Goal: Information Seeking & Learning: Learn about a topic

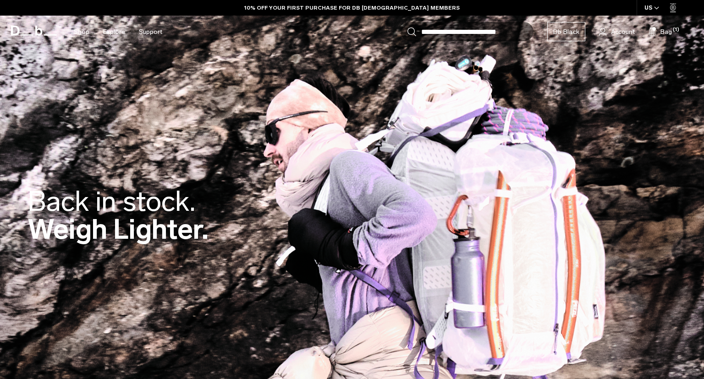
drag, startPoint x: 696, startPoint y: 27, endPoint x: 703, endPoint y: 68, distance: 41.3
click at [703, 76] on html "Skip to content BUY NOW, PAY LATER WITH KLARNA 10% OFF YOUR FIRST PURCHASE FOR …" at bounding box center [352, 189] width 704 height 379
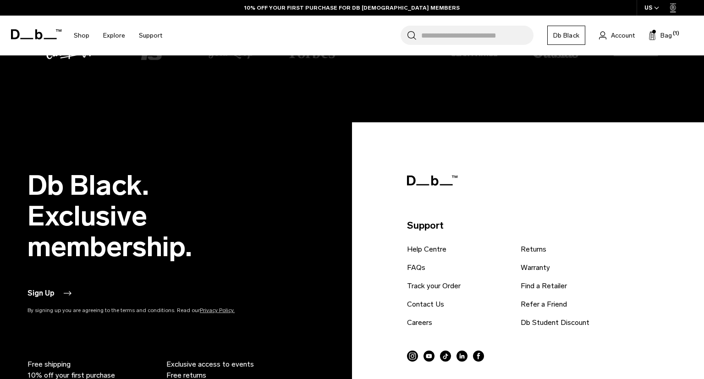
scroll to position [1869, 0]
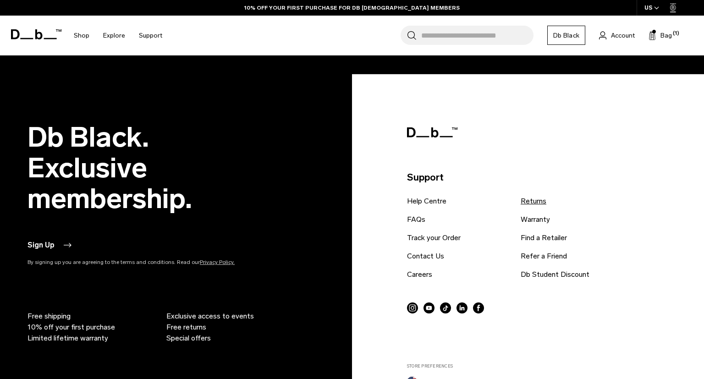
click at [534, 199] on link "Returns" at bounding box center [533, 201] width 26 height 11
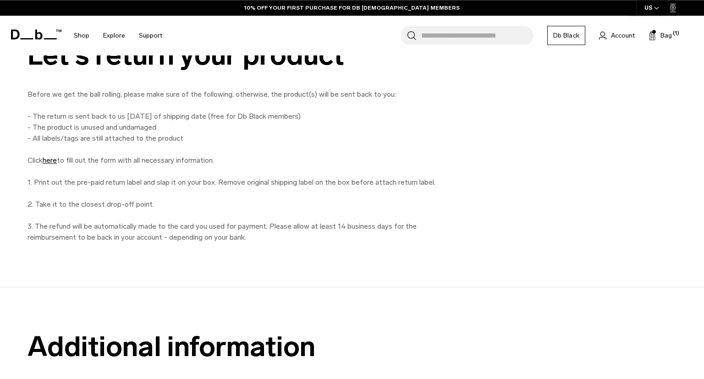
scroll to position [484, 0]
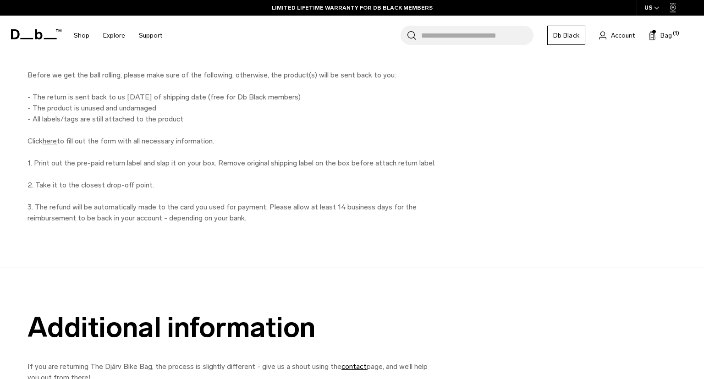
click at [52, 140] on link "here" at bounding box center [50, 141] width 14 height 9
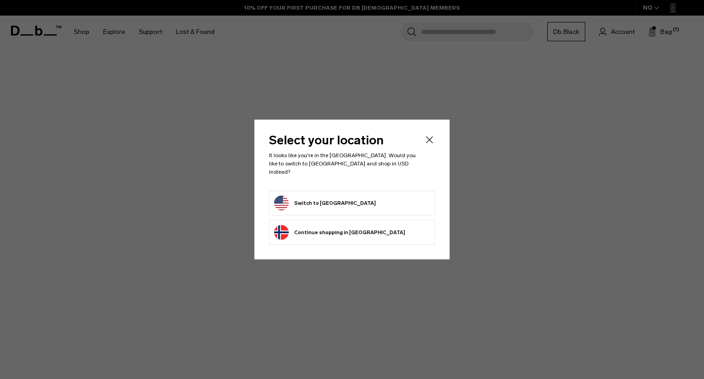
click at [330, 200] on button "Switch to United States" at bounding box center [325, 203] width 102 height 15
click at [304, 207] on li "Switch to United States" at bounding box center [352, 203] width 166 height 25
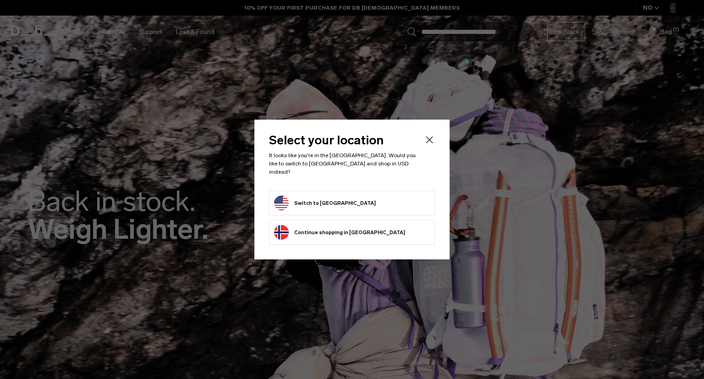
click at [329, 204] on button "Switch to [GEOGRAPHIC_DATA]" at bounding box center [325, 203] width 102 height 15
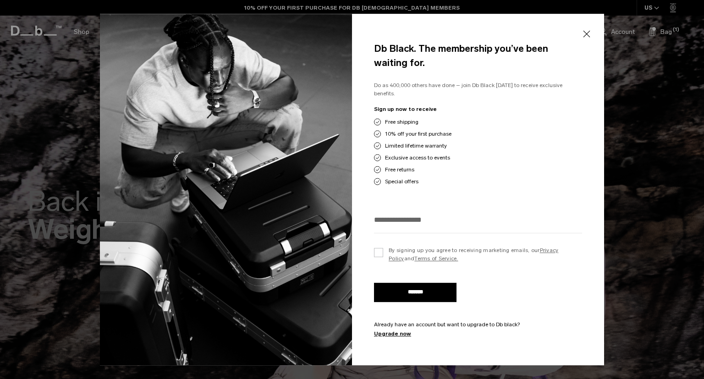
click at [582, 38] on button "Close" at bounding box center [585, 34] width 11 height 19
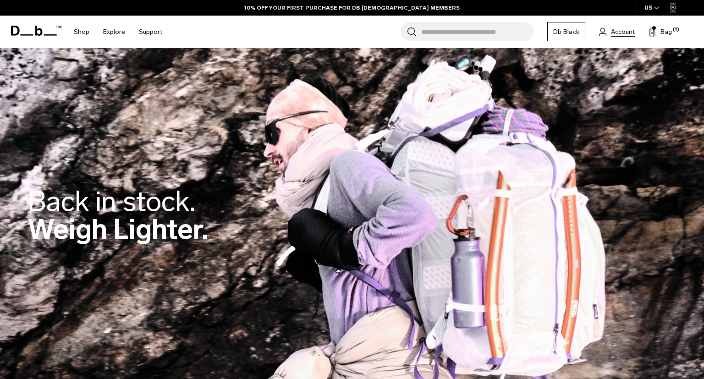
click at [623, 31] on span "Account" at bounding box center [623, 32] width 24 height 10
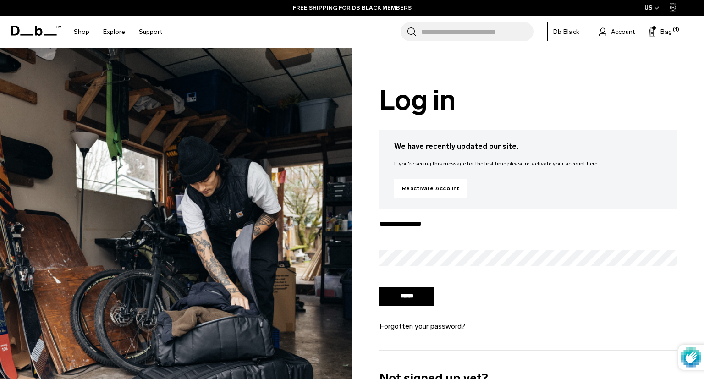
type input "**********"
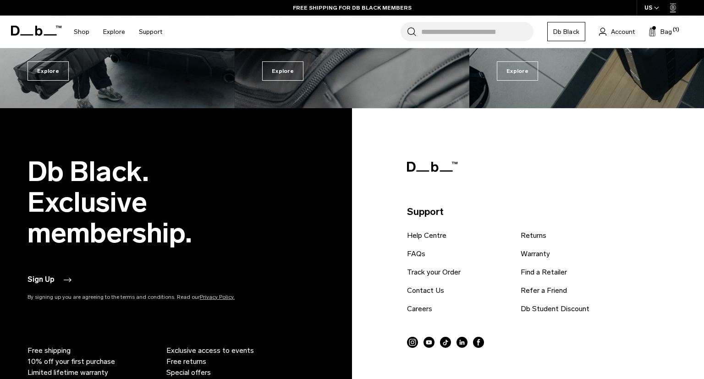
scroll to position [870, 0]
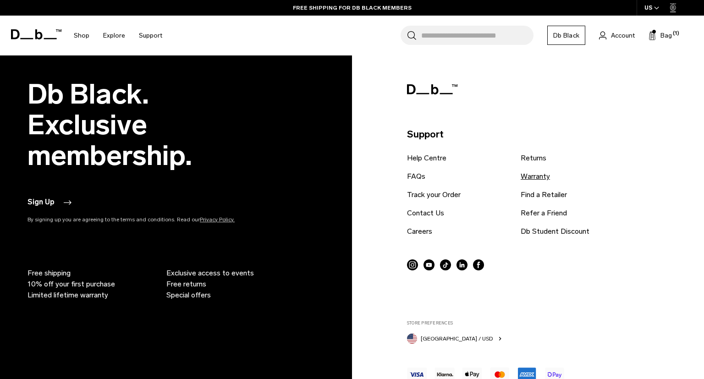
click at [541, 180] on link "Warranty" at bounding box center [534, 176] width 29 height 11
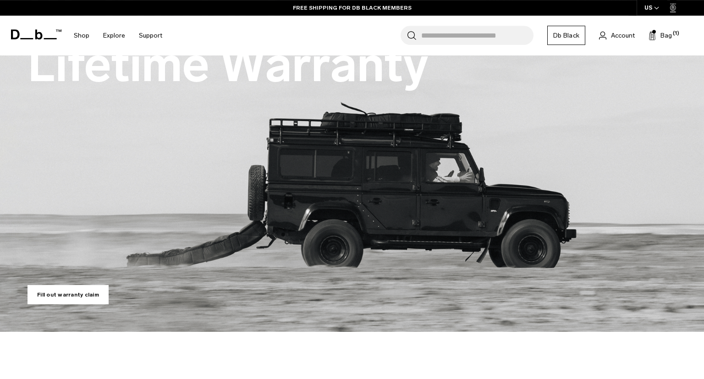
scroll to position [145, 0]
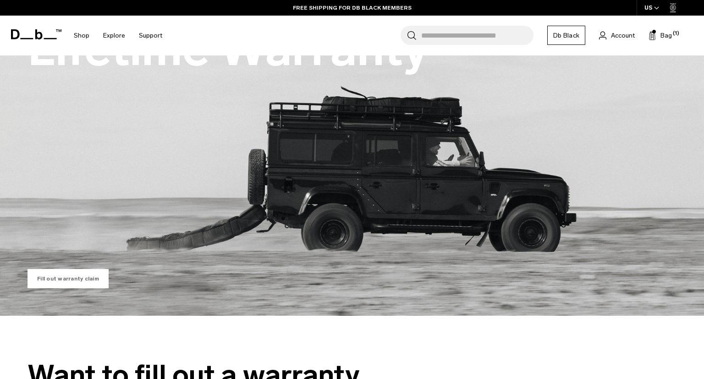
click at [75, 271] on link "Fill out warranty claim" at bounding box center [67, 278] width 81 height 19
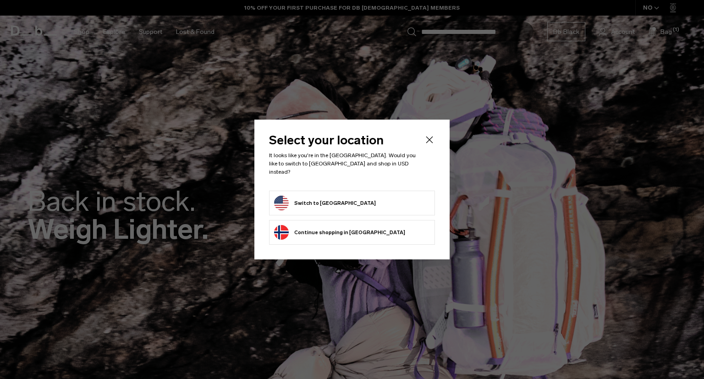
click at [346, 197] on button "Switch to United States" at bounding box center [325, 203] width 102 height 15
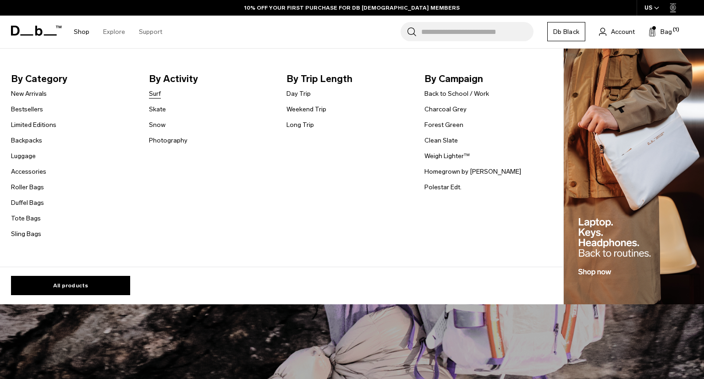
click at [156, 93] on link "Surf" at bounding box center [155, 94] width 12 height 10
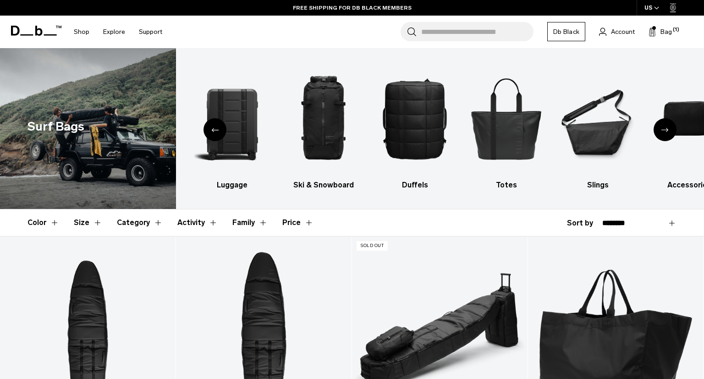
click at [210, 128] on div "Previous slide" at bounding box center [214, 129] width 23 height 23
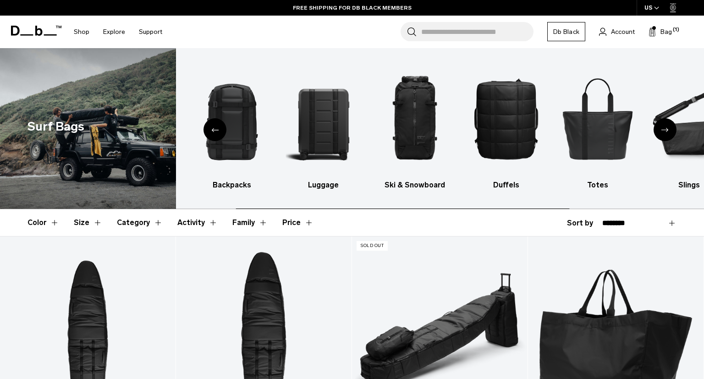
click at [210, 128] on div "Previous slide" at bounding box center [214, 129] width 23 height 23
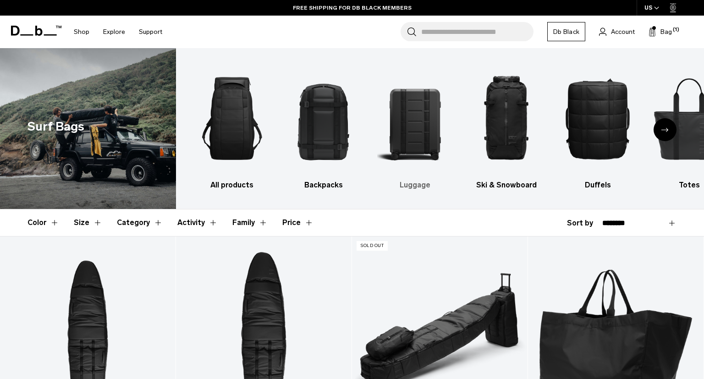
click at [400, 118] on img "3 / 9" at bounding box center [414, 118] width 75 height 113
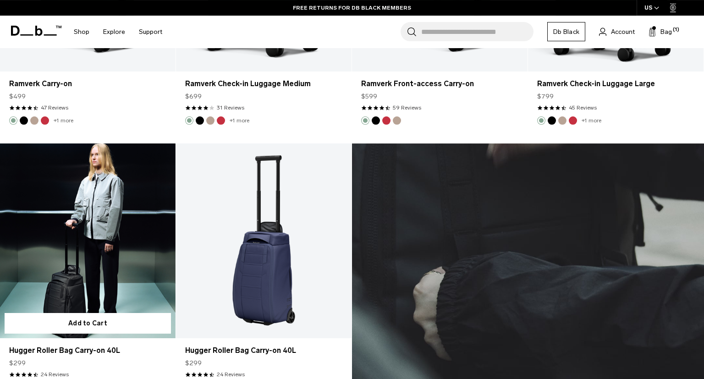
scroll to position [1935, 0]
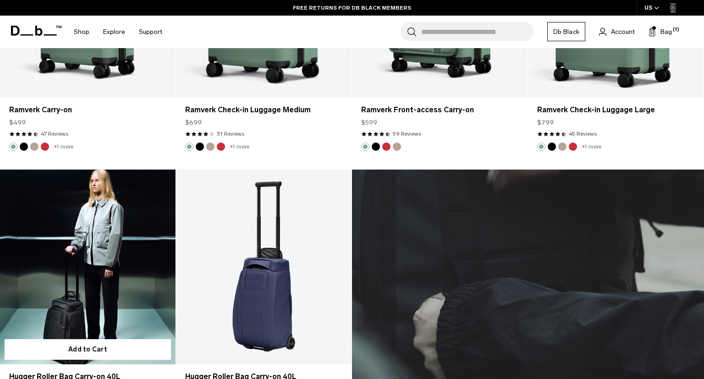
click at [75, 230] on link "Hugger Roller Bag Carry-on 40L" at bounding box center [87, 266] width 175 height 195
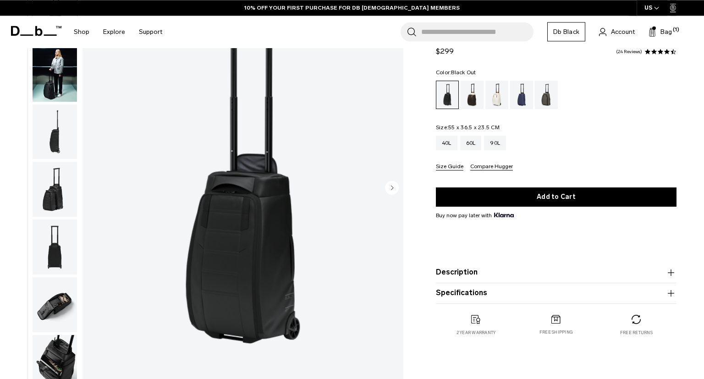
scroll to position [145, 0]
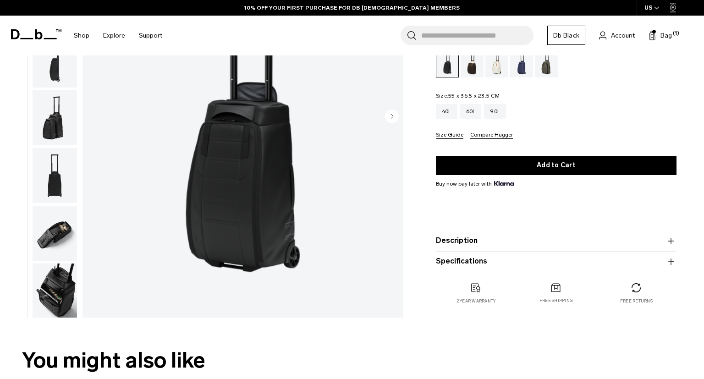
click at [51, 120] on img "button" at bounding box center [55, 117] width 44 height 55
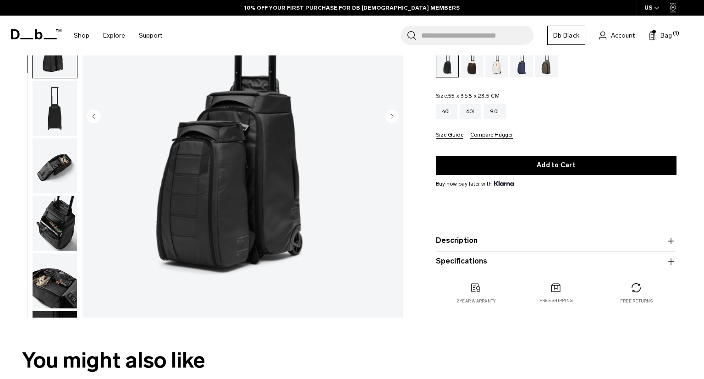
click at [55, 167] on img "button" at bounding box center [55, 165] width 44 height 55
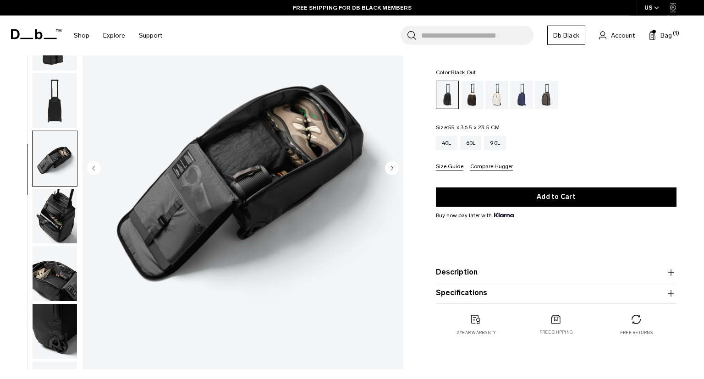
scroll to position [48, 0]
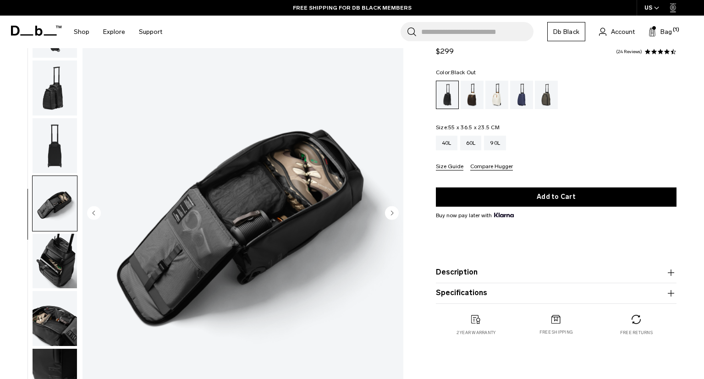
click at [54, 260] on img "button" at bounding box center [55, 261] width 44 height 55
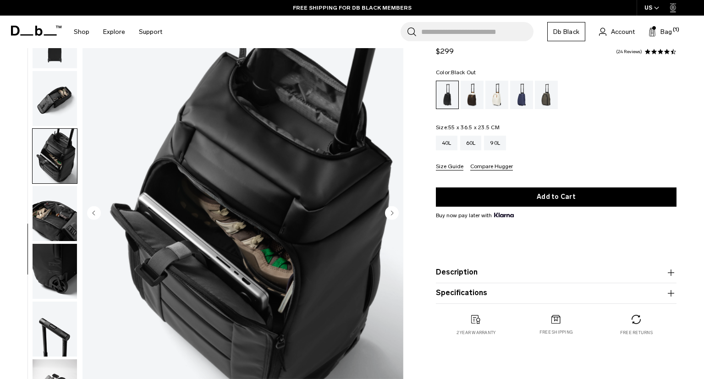
scroll to position [232, 0]
click at [57, 218] on img "button" at bounding box center [55, 213] width 44 height 55
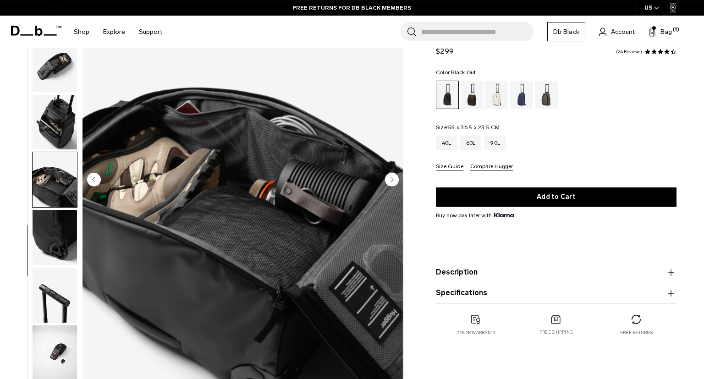
scroll to position [97, 0]
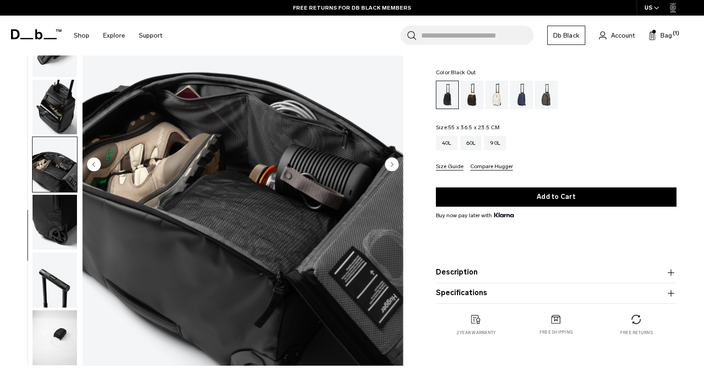
click at [57, 218] on img "button" at bounding box center [55, 222] width 44 height 55
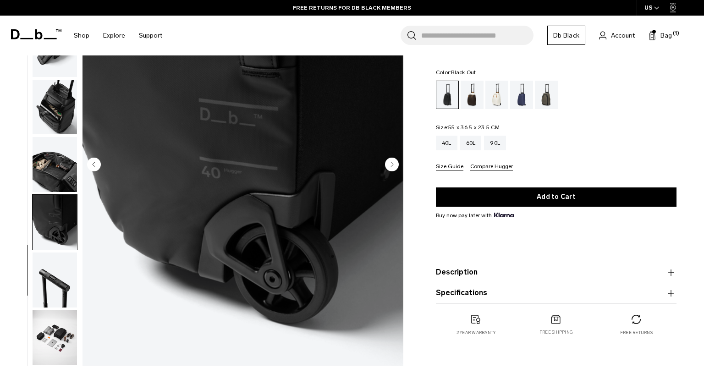
click at [54, 280] on img "button" at bounding box center [55, 279] width 44 height 55
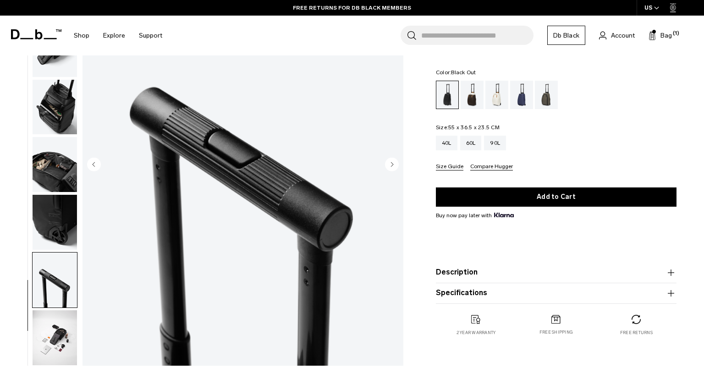
click at [53, 323] on img "button" at bounding box center [55, 337] width 44 height 55
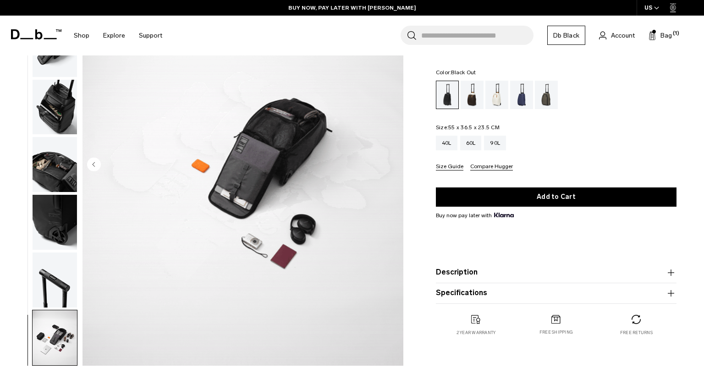
click at [485, 269] on button "Description" at bounding box center [556, 272] width 240 height 11
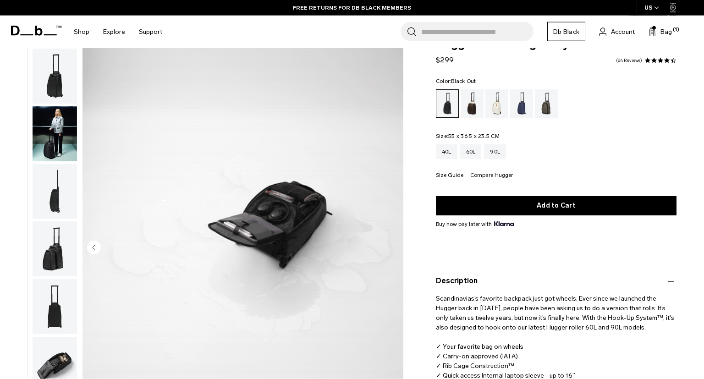
scroll to position [0, 0]
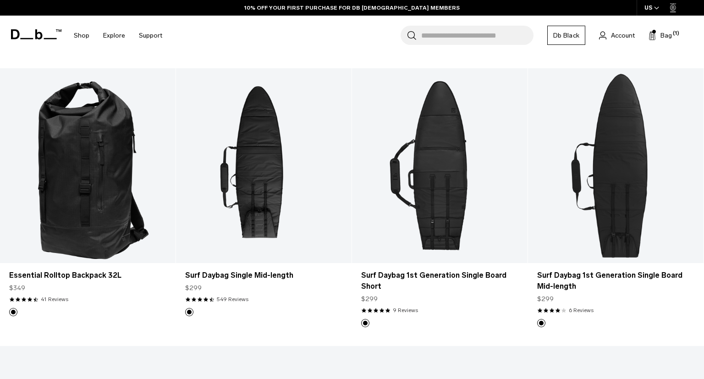
scroll to position [242, 0]
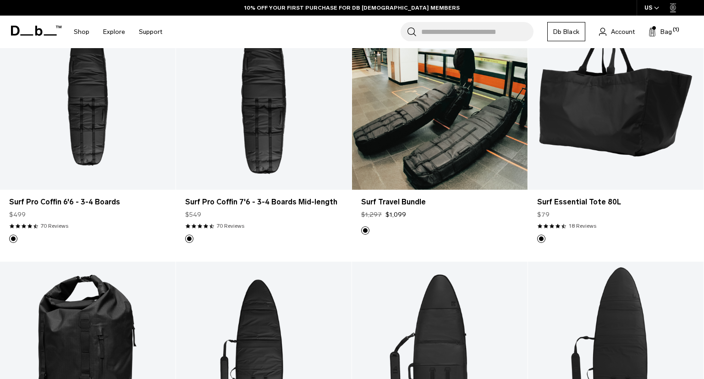
click at [466, 142] on link "Surf Travel Bundle" at bounding box center [439, 92] width 175 height 195
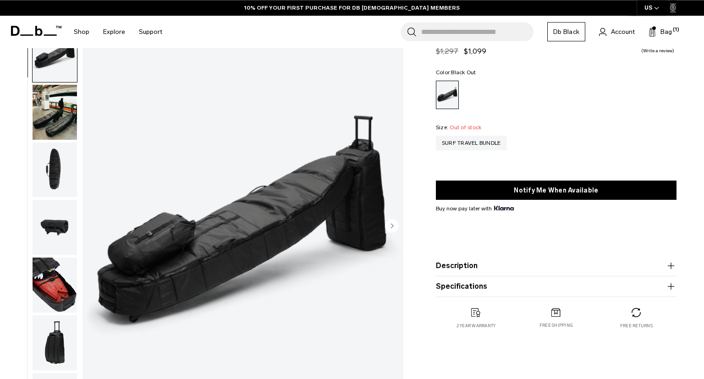
scroll to position [48, 0]
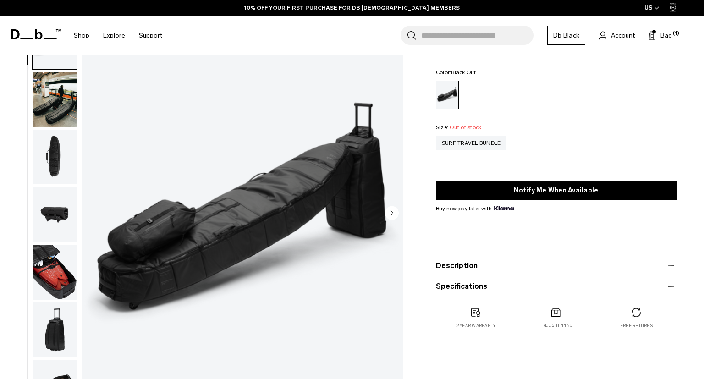
click at [488, 266] on button "Description" at bounding box center [556, 265] width 240 height 11
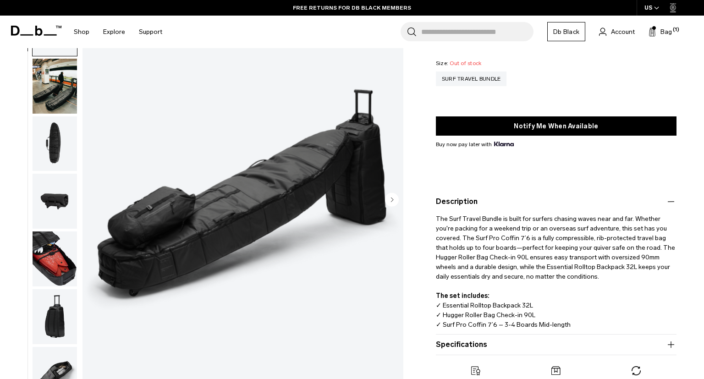
scroll to position [0, 0]
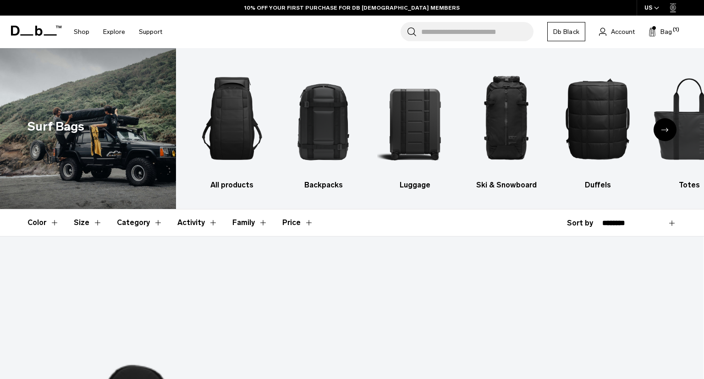
scroll to position [242, 0]
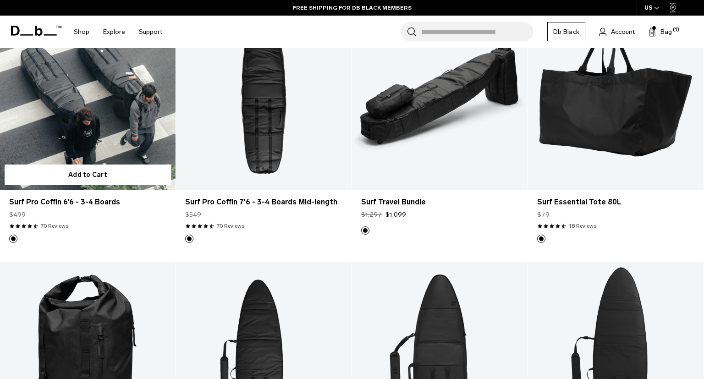
click at [0, 158] on link "Surf Pro Coffin 6'6 - 3-4 Boards" at bounding box center [87, 92] width 175 height 195
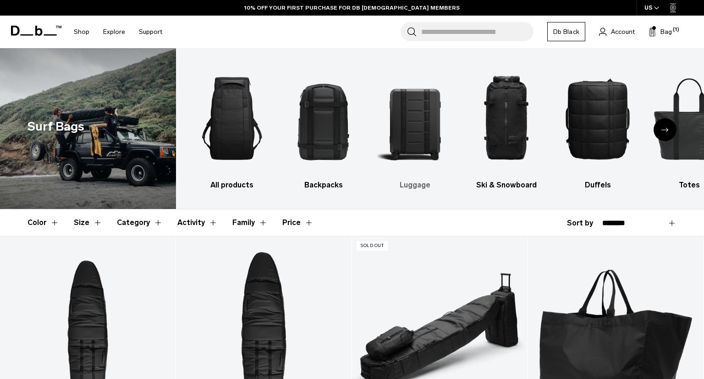
click at [424, 124] on img "3 / 9" at bounding box center [414, 118] width 75 height 113
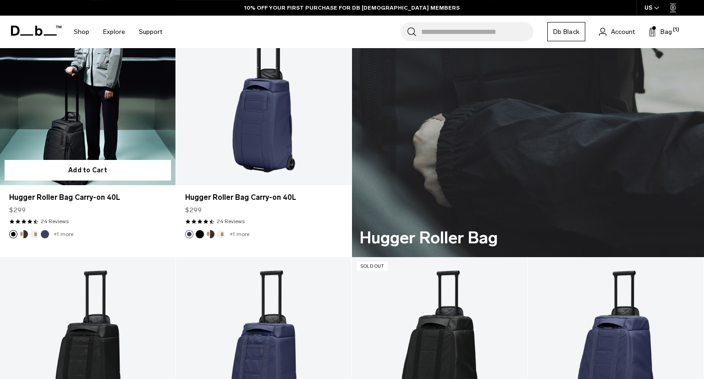
scroll to position [2080, 0]
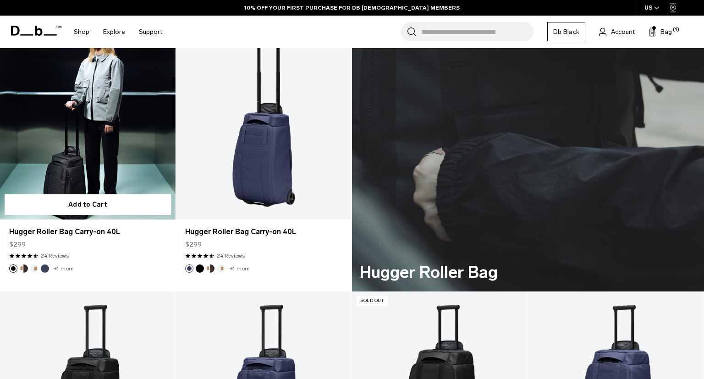
click at [106, 155] on link "Hugger Roller Bag Carry-on 40L" at bounding box center [87, 122] width 175 height 195
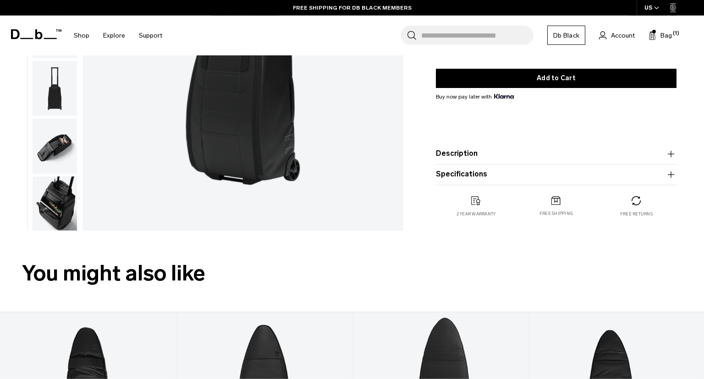
scroll to position [193, 0]
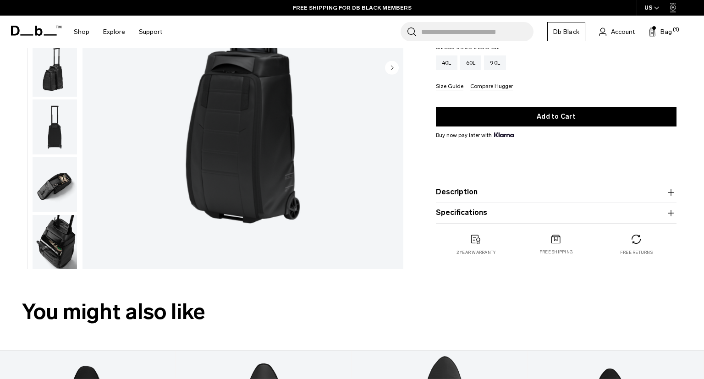
click at [468, 196] on button "Description" at bounding box center [556, 191] width 240 height 11
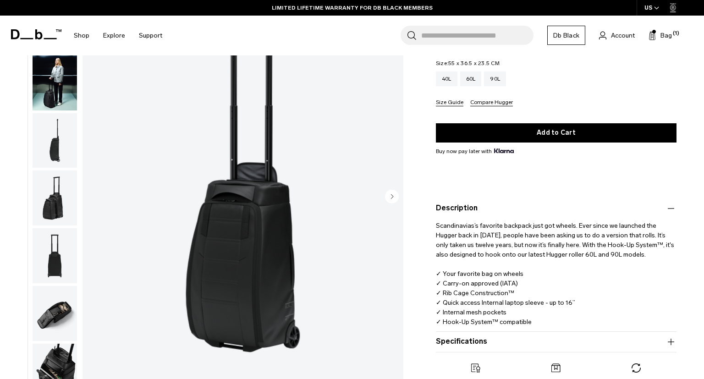
scroll to position [0, 0]
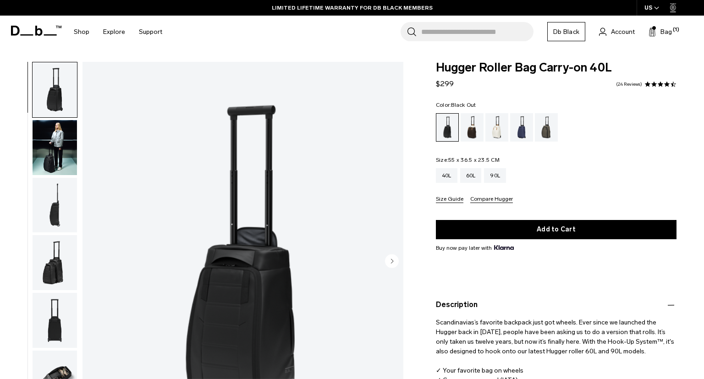
click at [46, 138] on img "button" at bounding box center [55, 147] width 44 height 55
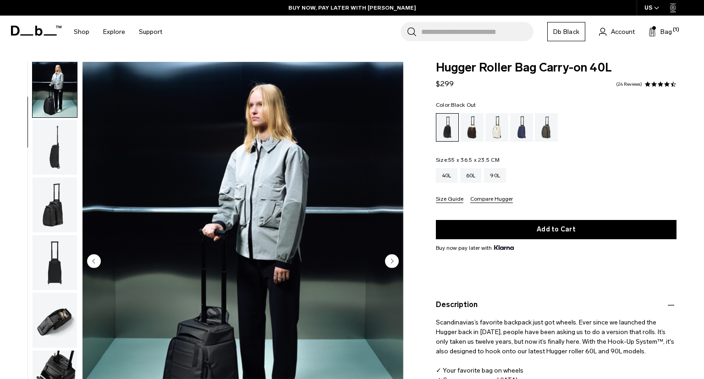
click at [49, 158] on img "button" at bounding box center [55, 147] width 44 height 55
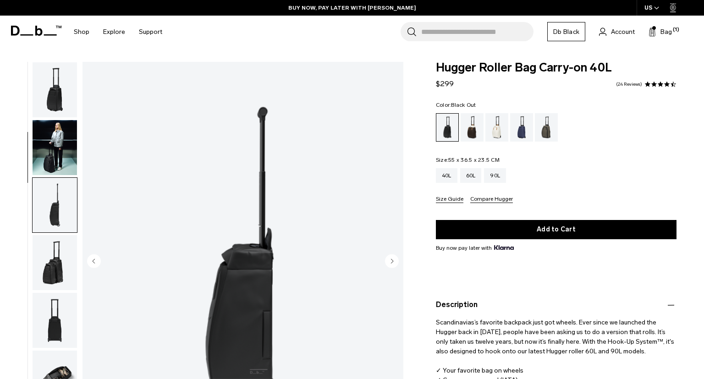
click at [56, 108] on img "button" at bounding box center [55, 89] width 44 height 55
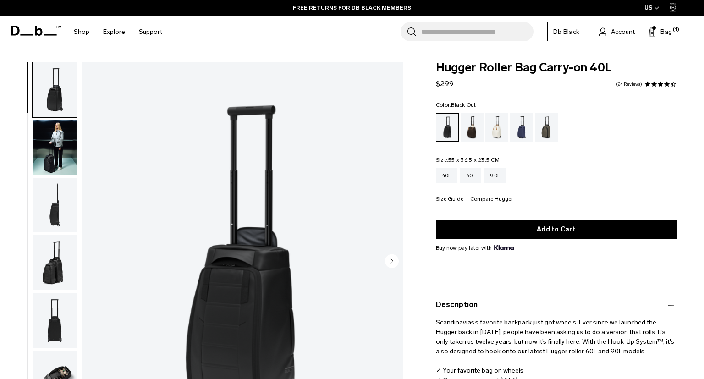
scroll to position [97, 0]
